Goal: Communication & Community: Answer question/provide support

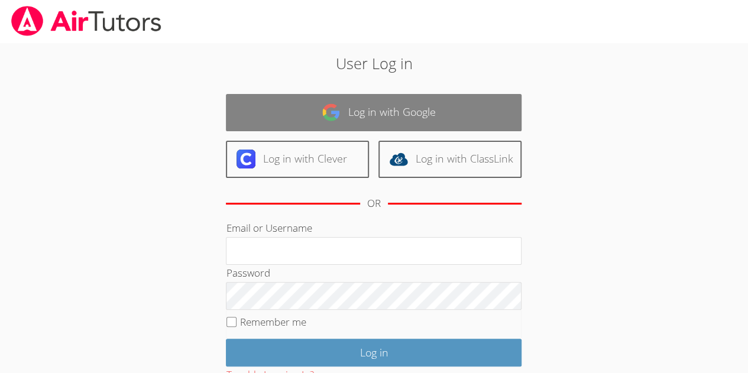
click at [405, 111] on link "Log in with Google" at bounding box center [374, 112] width 296 height 37
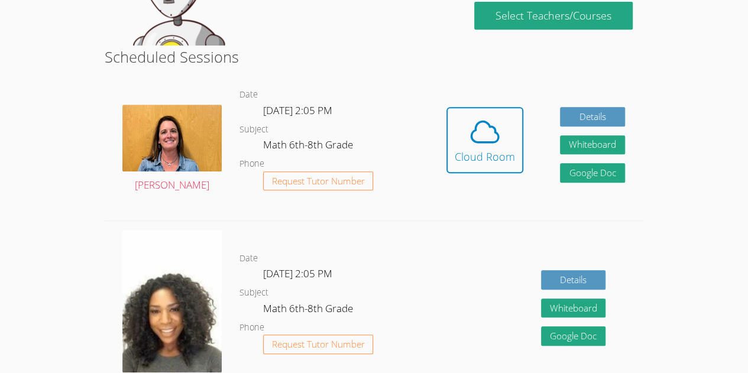
scroll to position [288, 0]
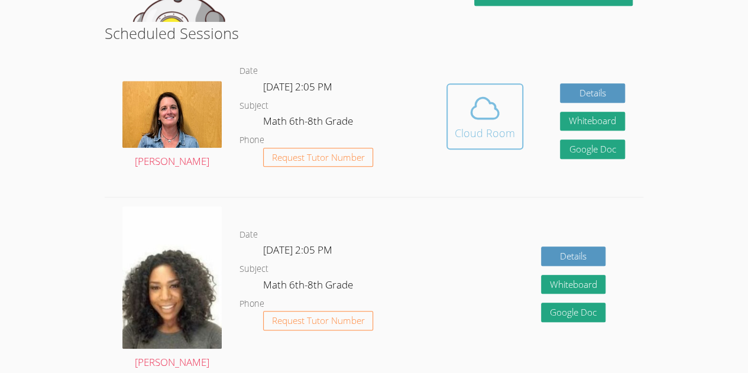
click at [470, 103] on icon at bounding box center [484, 108] width 33 height 33
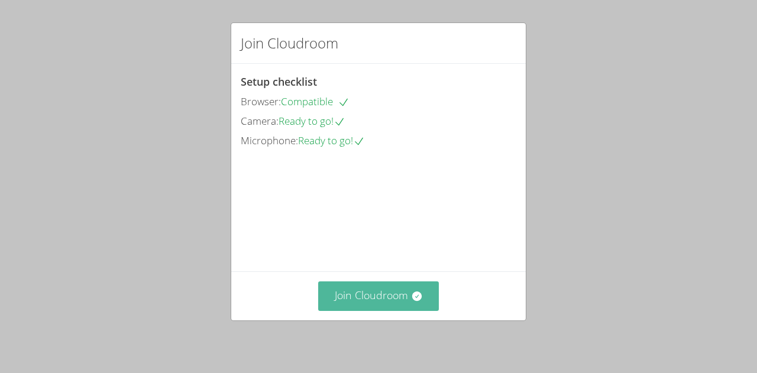
click at [380, 304] on button "Join Cloudroom" at bounding box center [378, 295] width 121 height 29
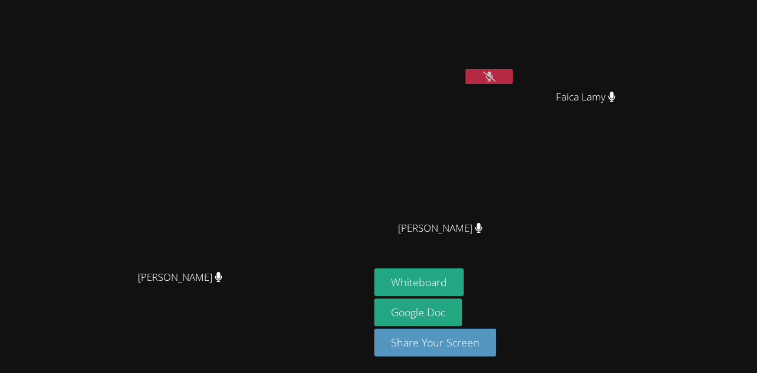
click at [495, 76] on icon at bounding box center [489, 77] width 12 height 10
click at [512, 78] on button at bounding box center [488, 76] width 47 height 15
click at [495, 77] on icon at bounding box center [489, 77] width 12 height 10
click at [492, 74] on icon at bounding box center [488, 77] width 7 height 10
click at [512, 70] on button at bounding box center [488, 76] width 47 height 15
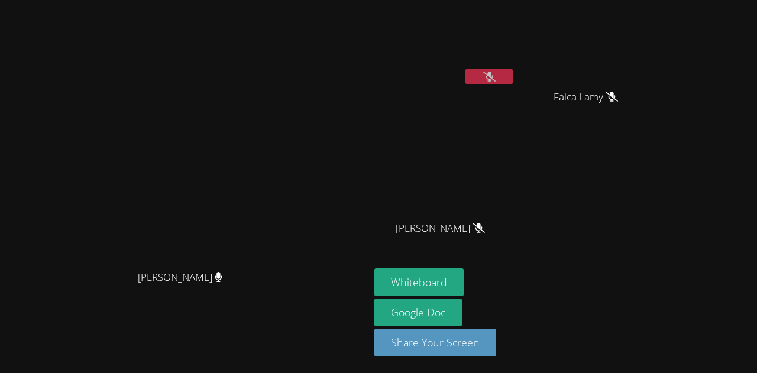
click at [512, 80] on button at bounding box center [488, 76] width 47 height 15
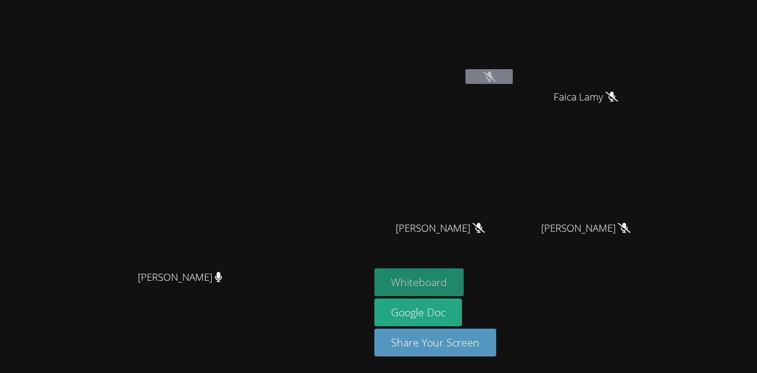
click at [463, 283] on button "Whiteboard" at bounding box center [418, 282] width 89 height 28
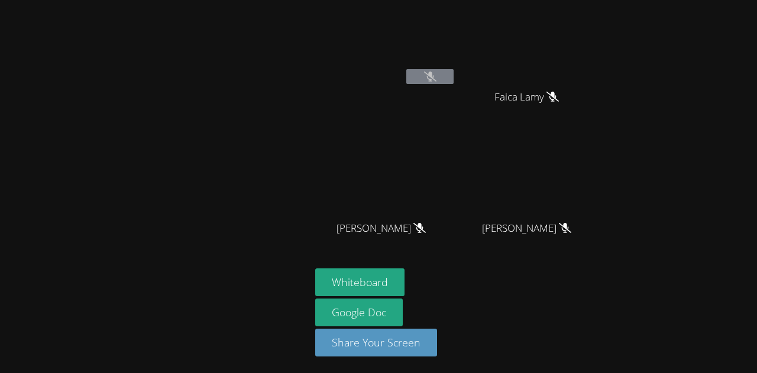
click at [440, 105] on div "Fadelson Revolte" at bounding box center [385, 68] width 141 height 126
